Goal: Find specific page/section

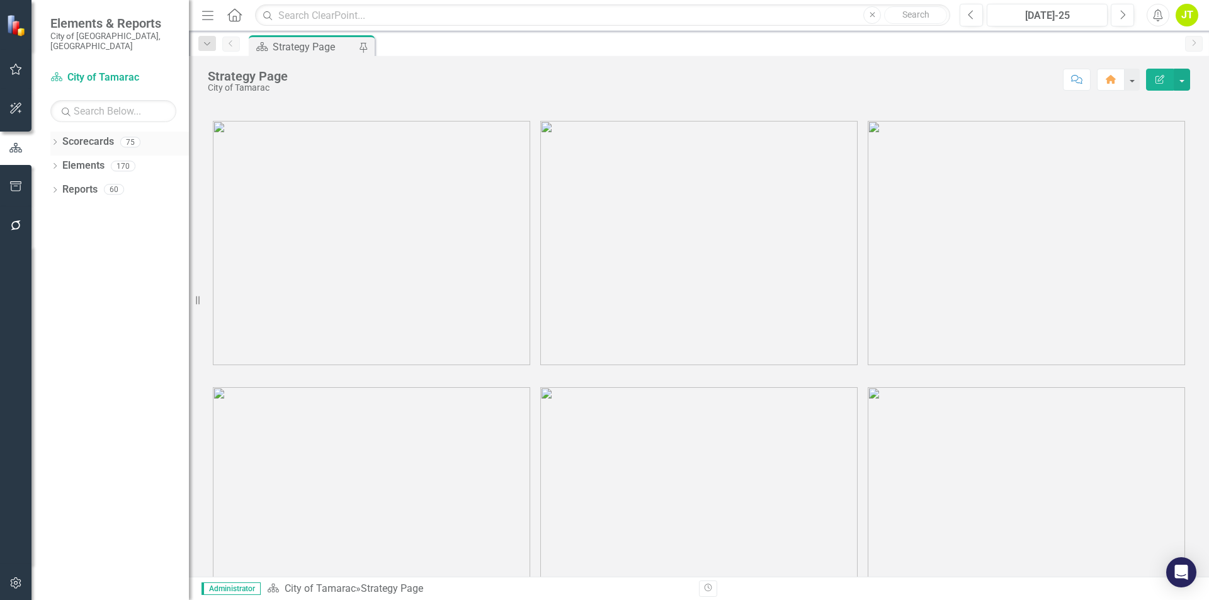
click at [54, 140] on icon "Dropdown" at bounding box center [54, 143] width 9 height 7
click at [62, 161] on div "Dropdown" at bounding box center [61, 166] width 9 height 11
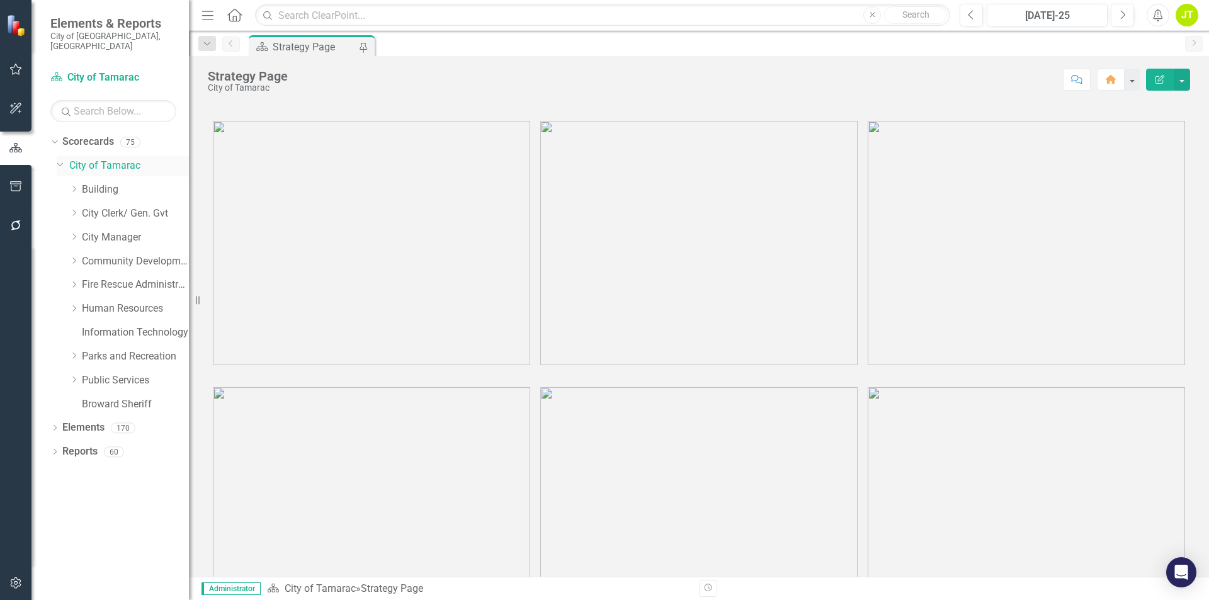
click at [63, 159] on icon "Dropdown" at bounding box center [61, 163] width 8 height 9
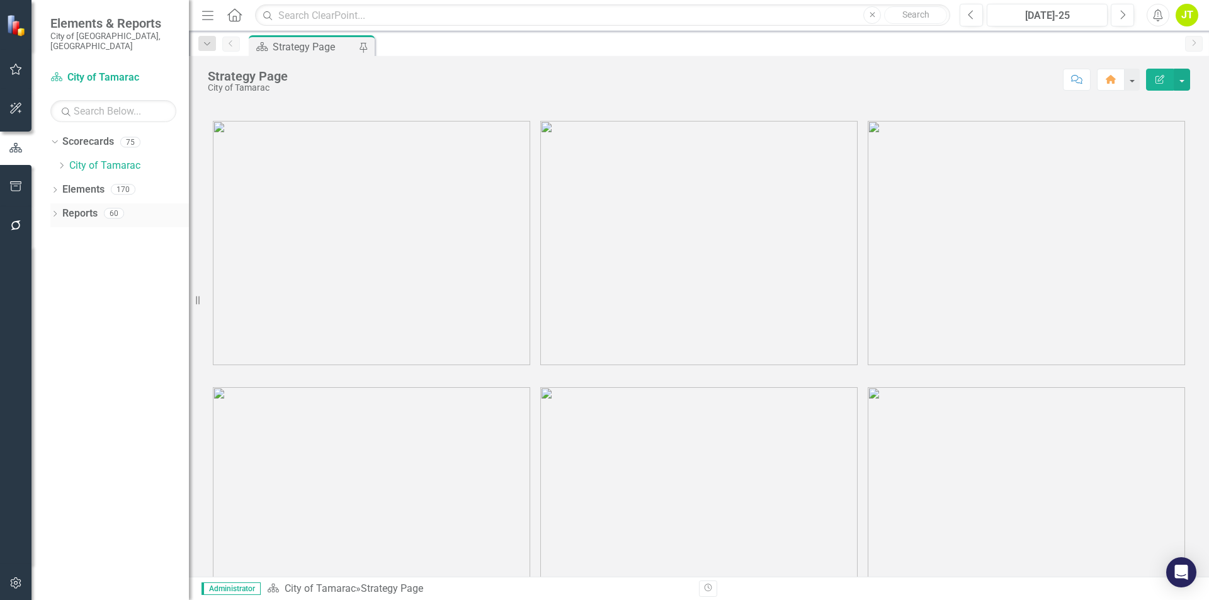
click at [58, 212] on icon "Dropdown" at bounding box center [54, 215] width 9 height 7
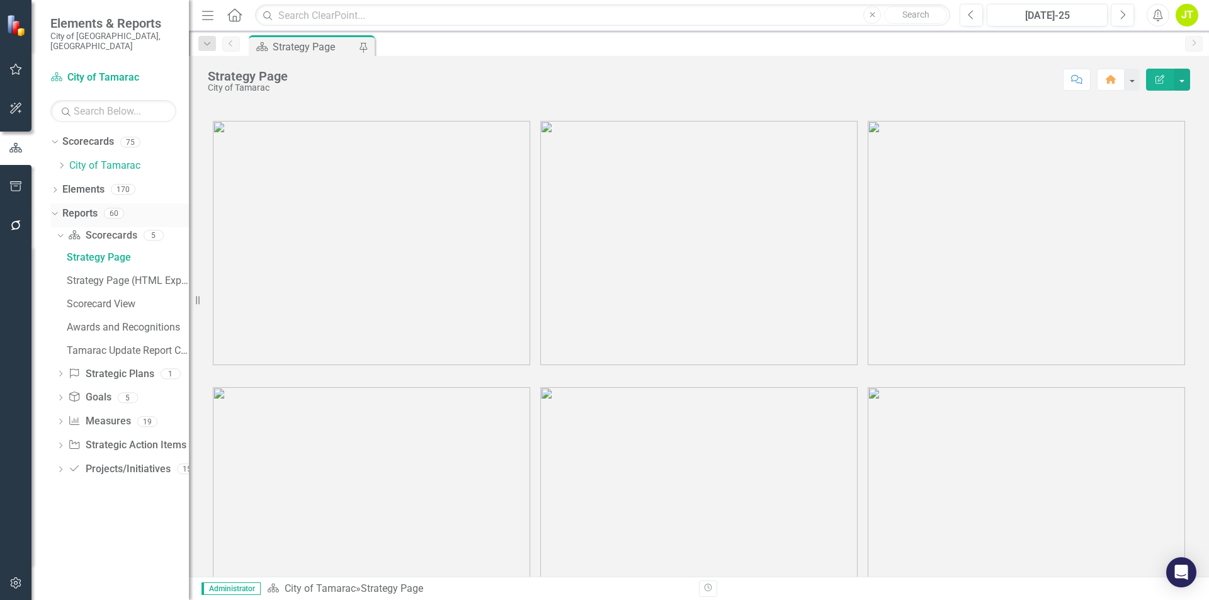
click at [54, 208] on icon "Dropdown" at bounding box center [53, 212] width 7 height 9
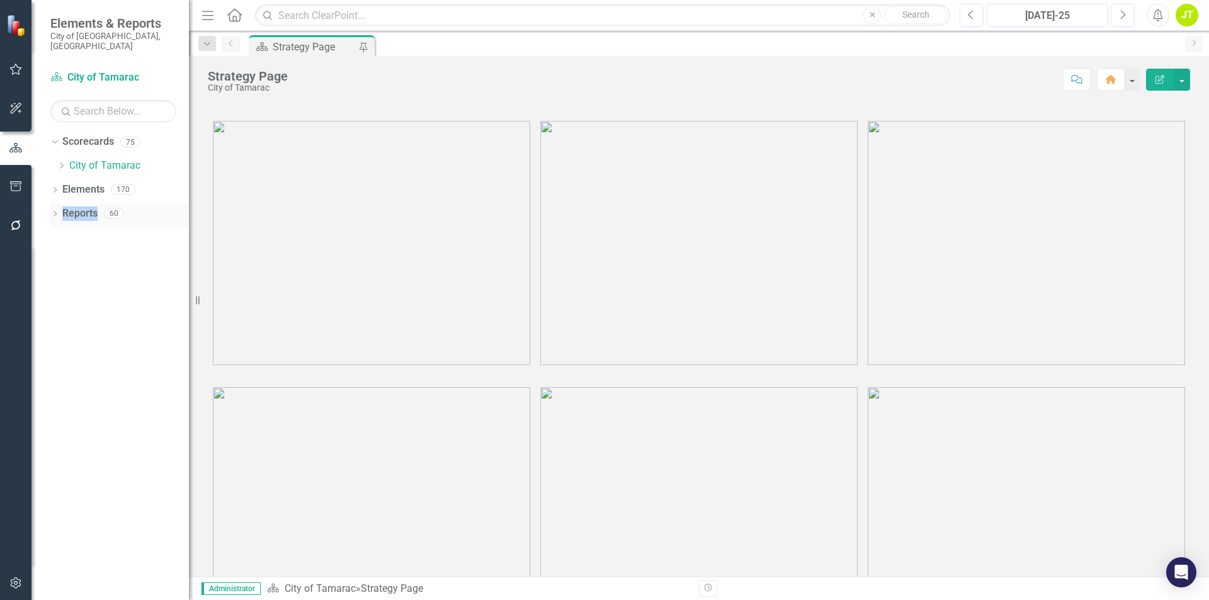
click at [54, 212] on icon "Dropdown" at bounding box center [54, 215] width 9 height 7
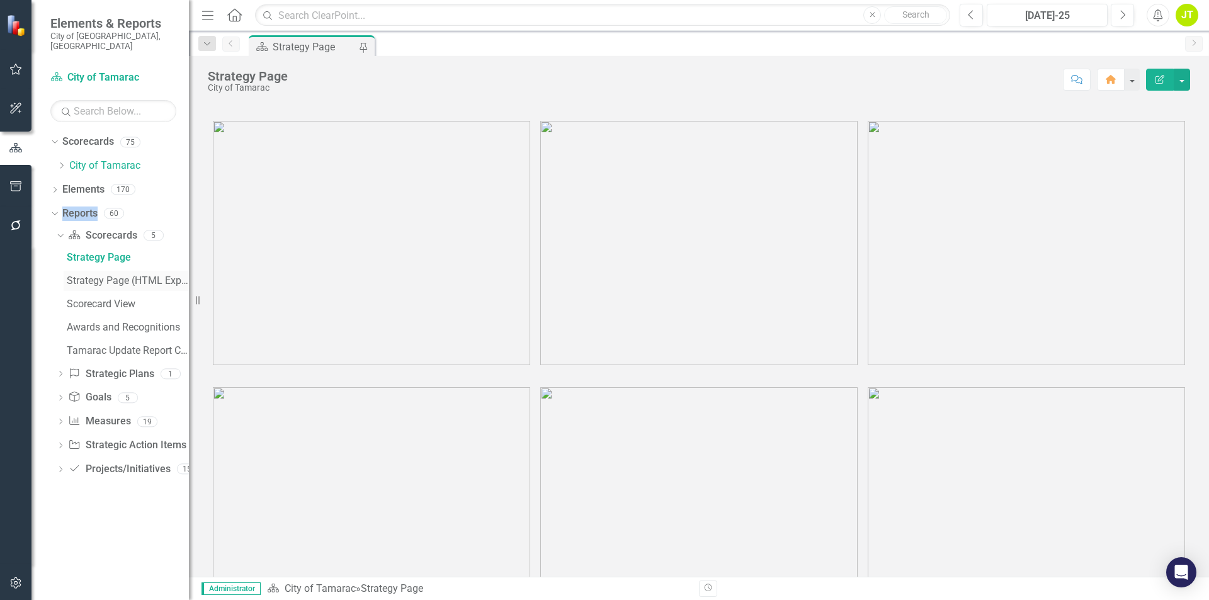
click at [116, 275] on div "Strategy Page (HTML Export)" at bounding box center [128, 280] width 122 height 11
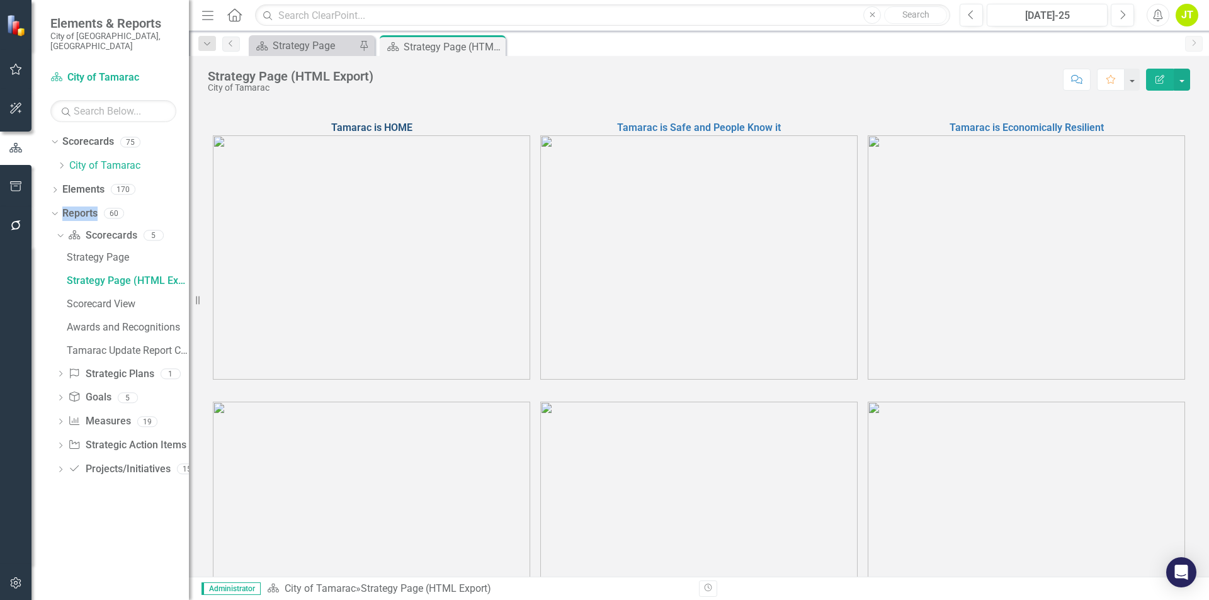
click at [390, 125] on link "Tamarac is HOME" at bounding box center [371, 128] width 81 height 12
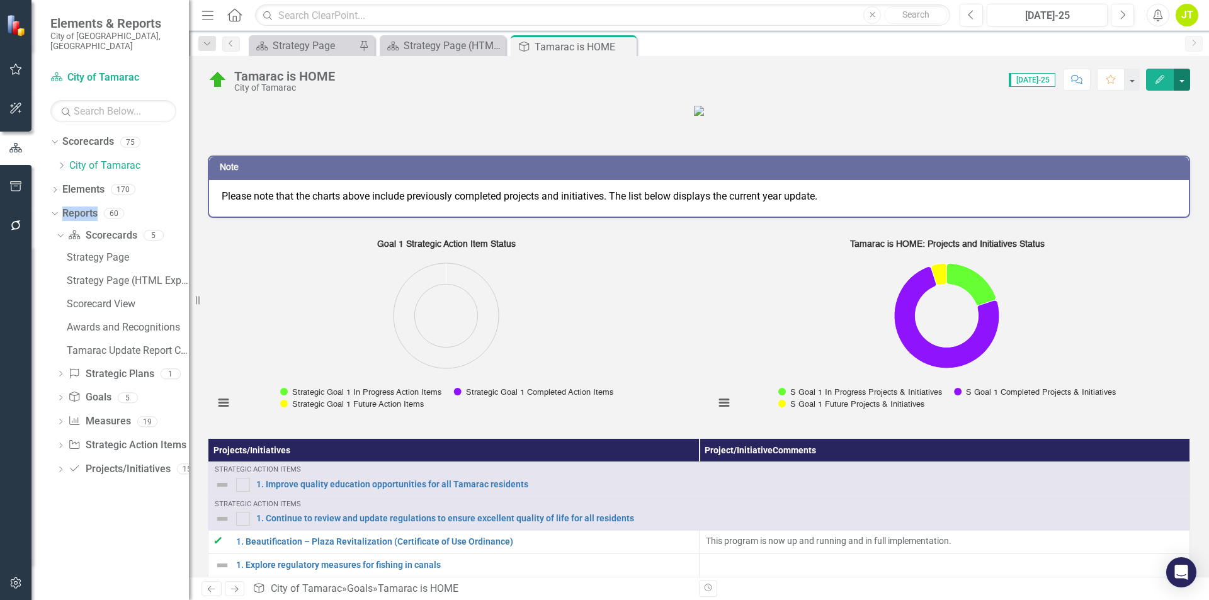
click at [1180, 86] on button "button" at bounding box center [1182, 80] width 16 height 22
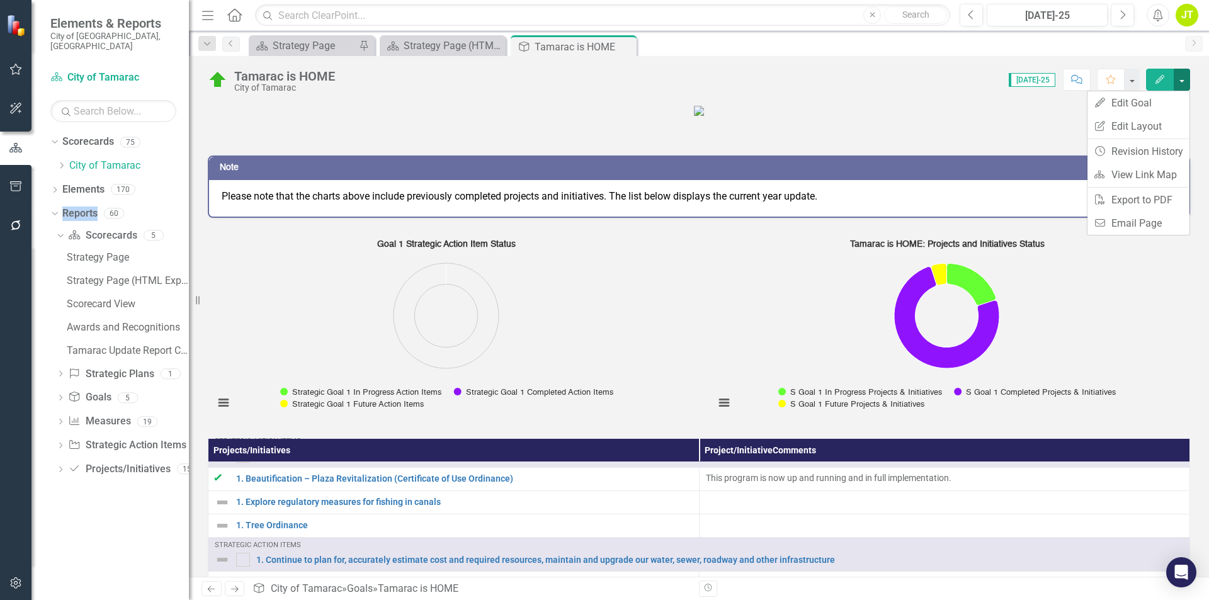
click at [1187, 79] on button "button" at bounding box center [1182, 80] width 16 height 22
